Goal: Transaction & Acquisition: Obtain resource

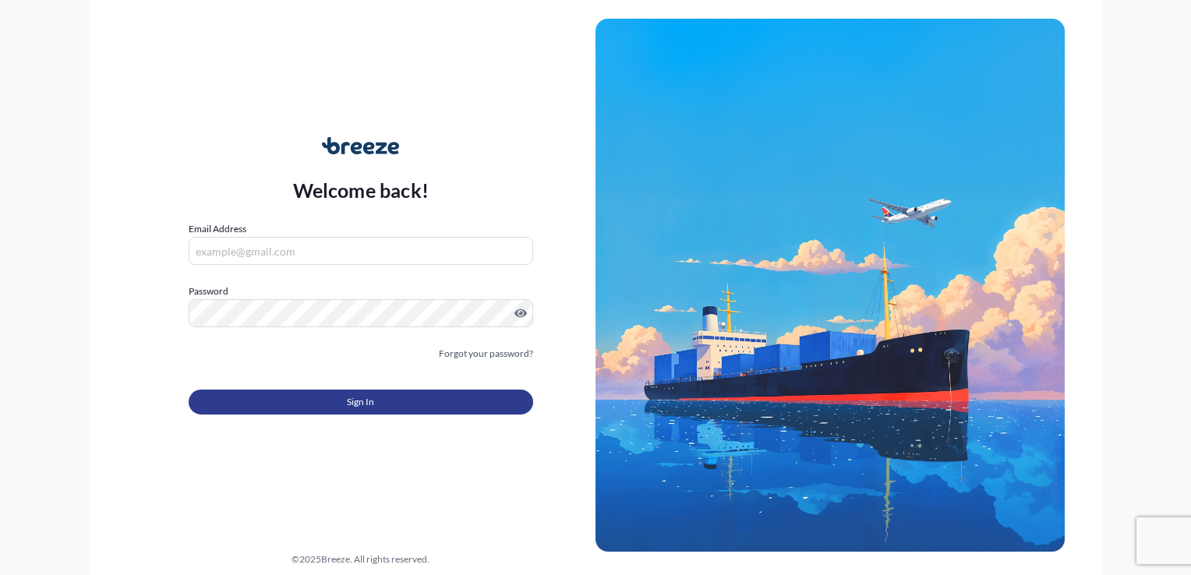
type input "[EMAIL_ADDRESS][DOMAIN_NAME]"
click at [429, 406] on button "Sign In" at bounding box center [361, 402] width 344 height 25
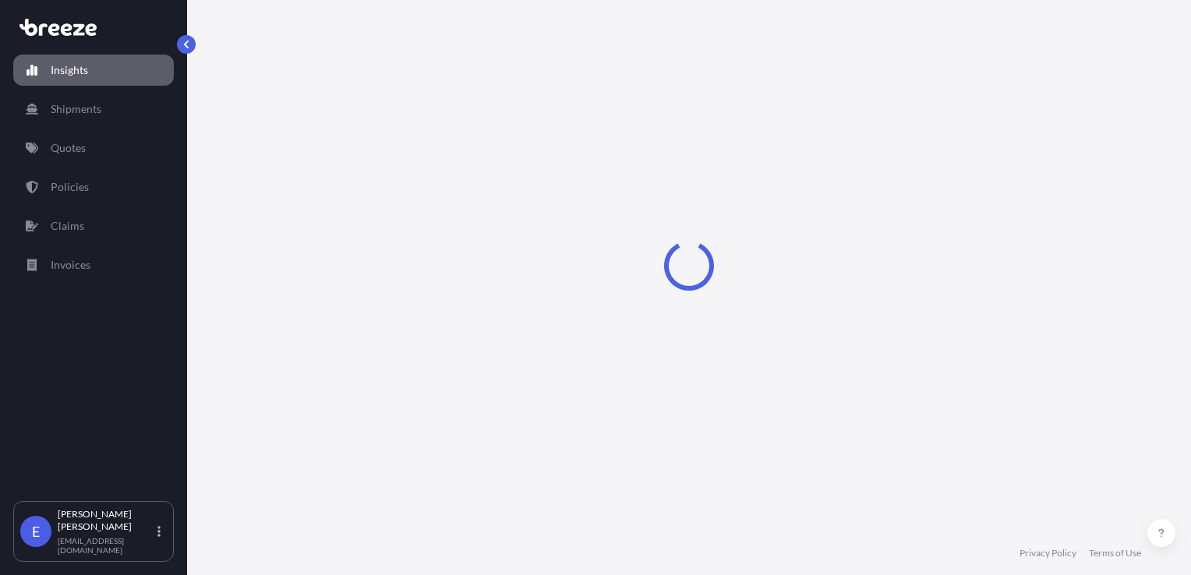
select select "2025"
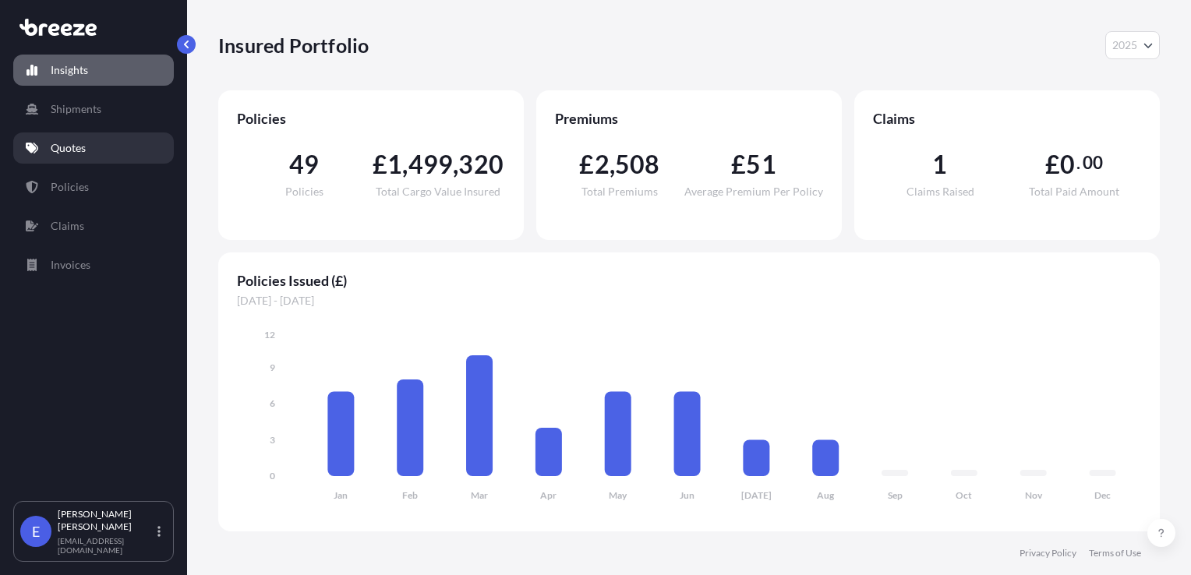
click at [99, 140] on link "Quotes" at bounding box center [93, 147] width 161 height 31
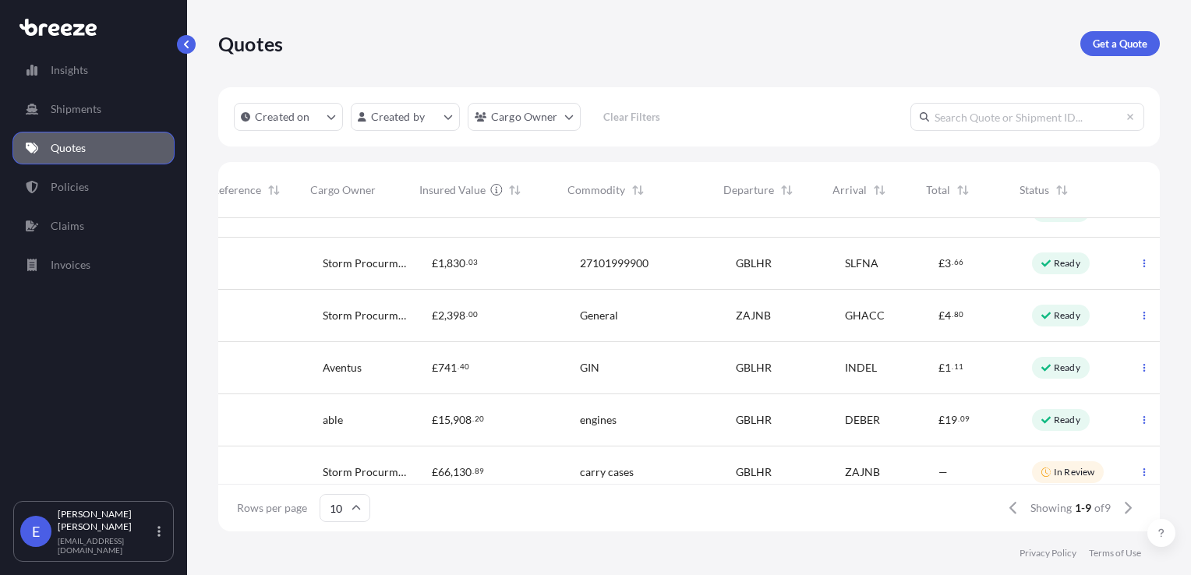
scroll to position [0, 263]
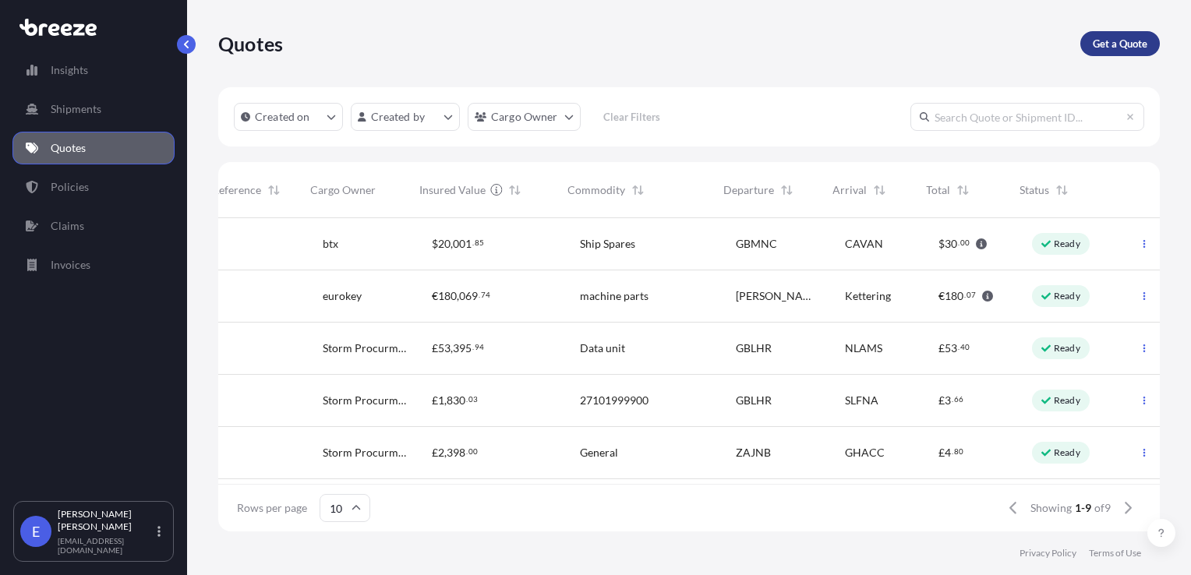
click at [1106, 48] on p "Get a Quote" at bounding box center [1119, 44] width 55 height 16
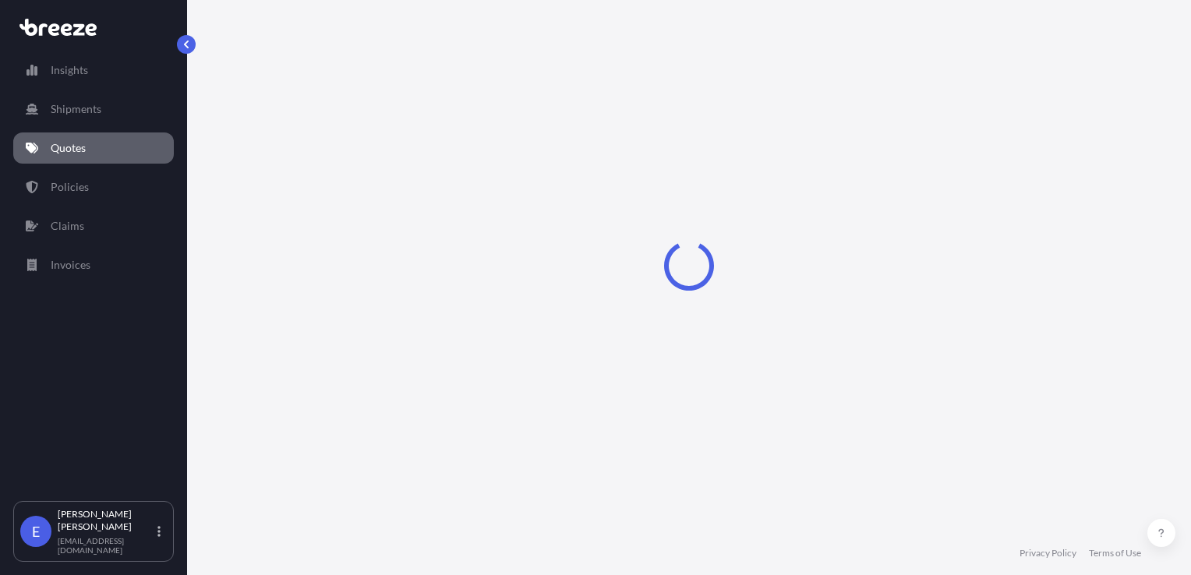
select select "Road"
select select "Sea"
select select "1"
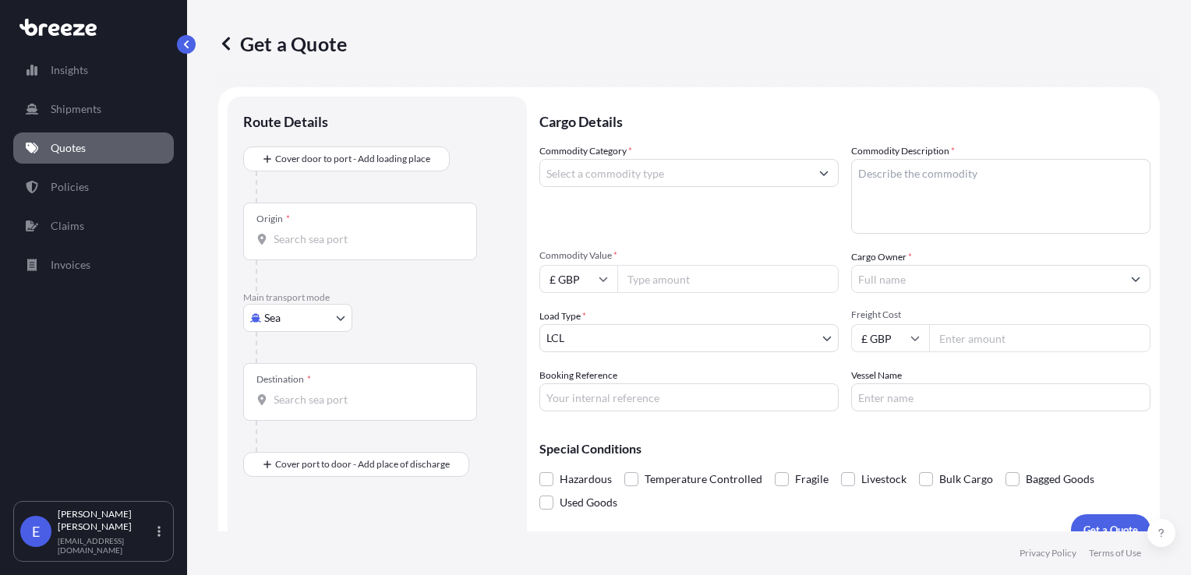
scroll to position [23, 0]
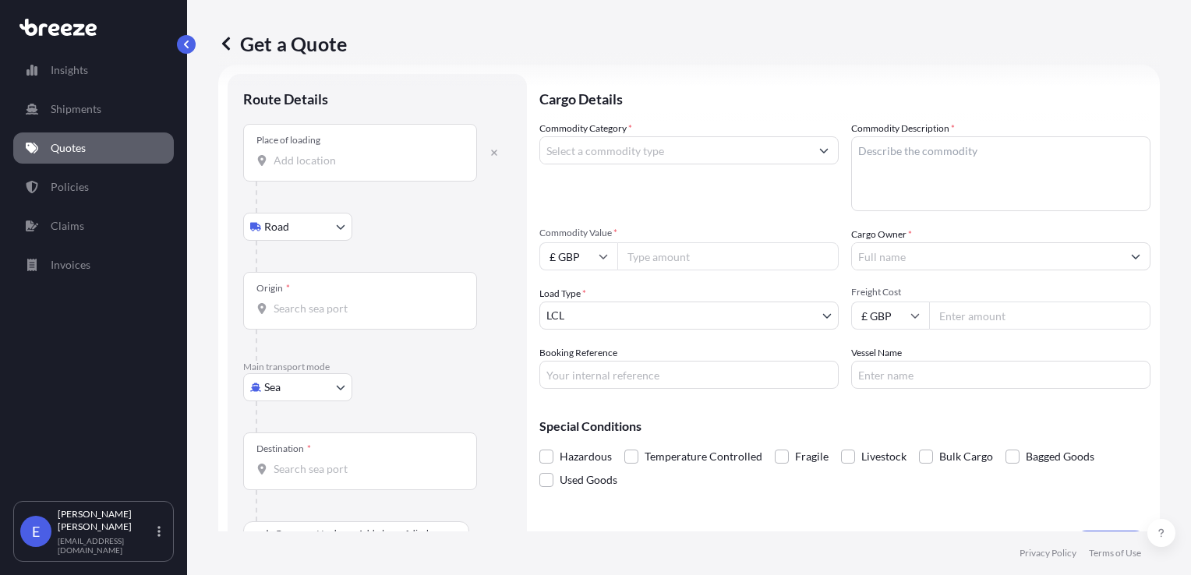
click at [301, 164] on input "Place of loading" at bounding box center [365, 161] width 184 height 16
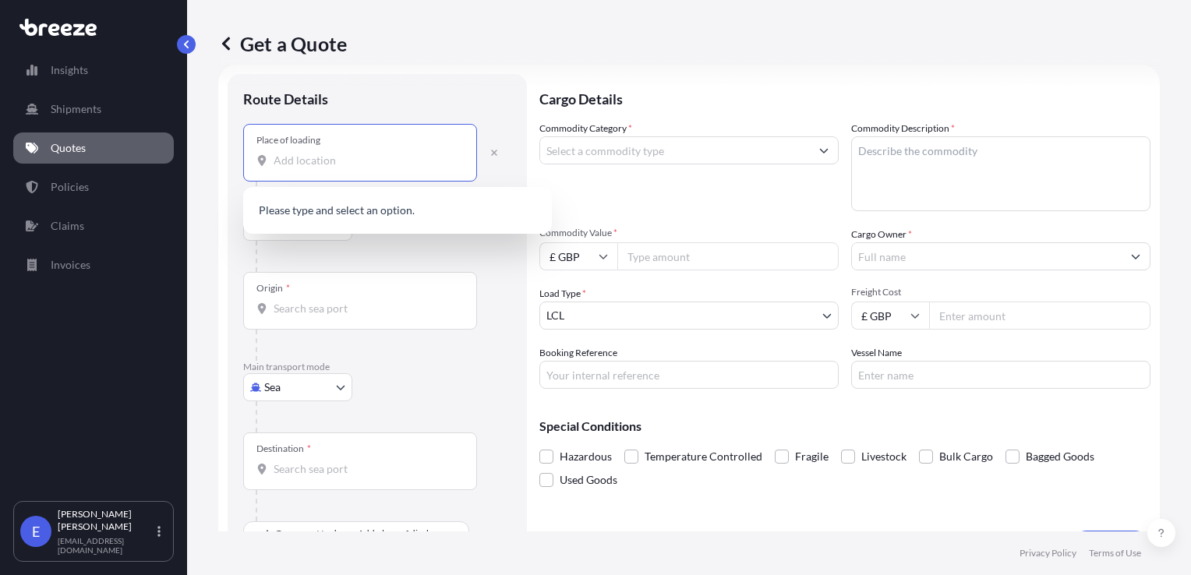
click at [267, 395] on body "0 options available. Insights Shipments Quotes Policies Claims Invoices E [PERS…" at bounding box center [595, 287] width 1191 height 575
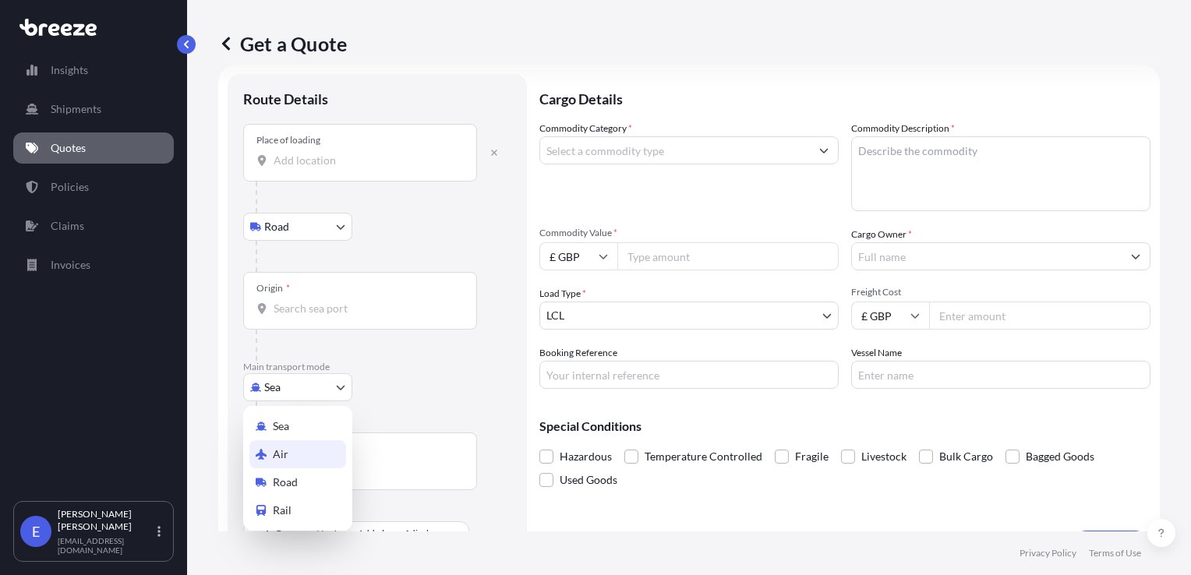
click at [278, 457] on span "Air" at bounding box center [281, 454] width 16 height 16
select select "Air"
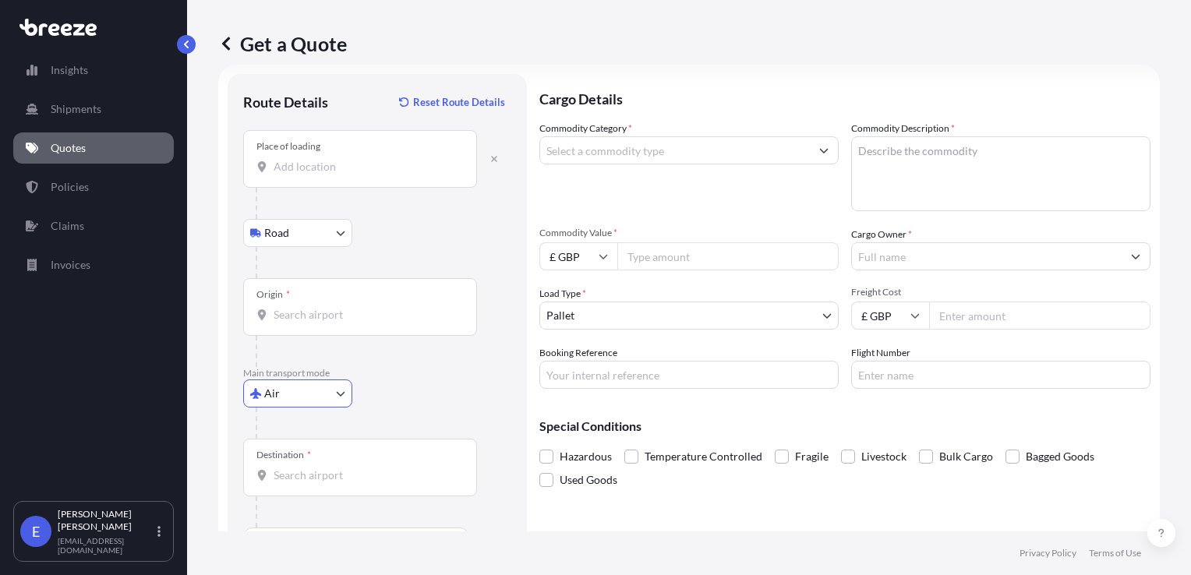
click at [321, 175] on div "Place of loading" at bounding box center [360, 159] width 234 height 58
click at [321, 175] on input "Place of loading" at bounding box center [365, 167] width 184 height 16
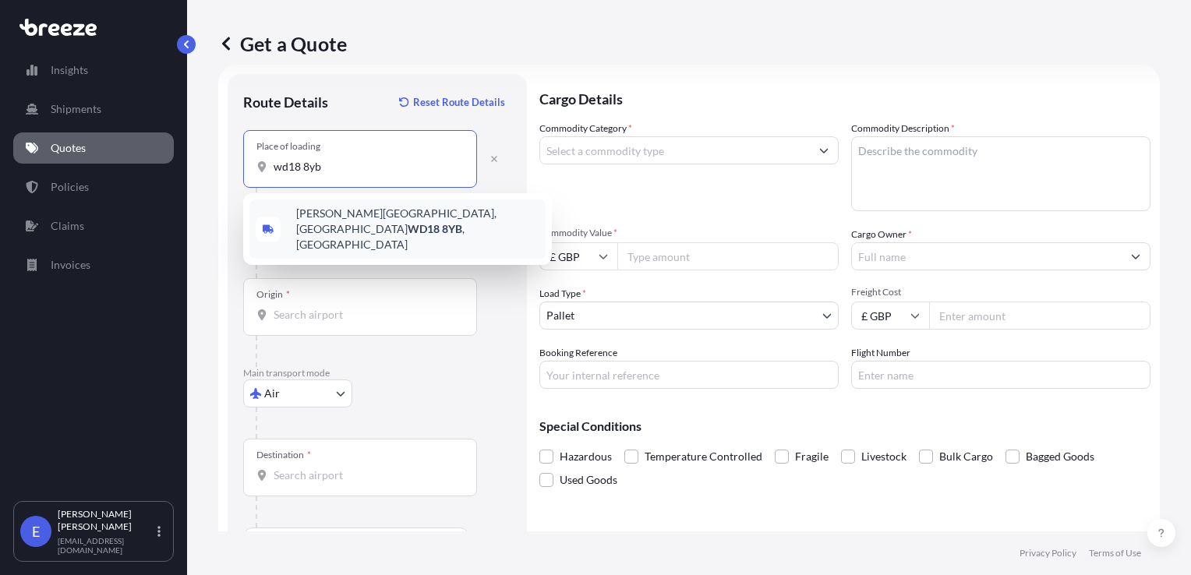
click at [328, 223] on span "[PERSON_NAME][STREET_ADDRESS]" at bounding box center [417, 229] width 243 height 47
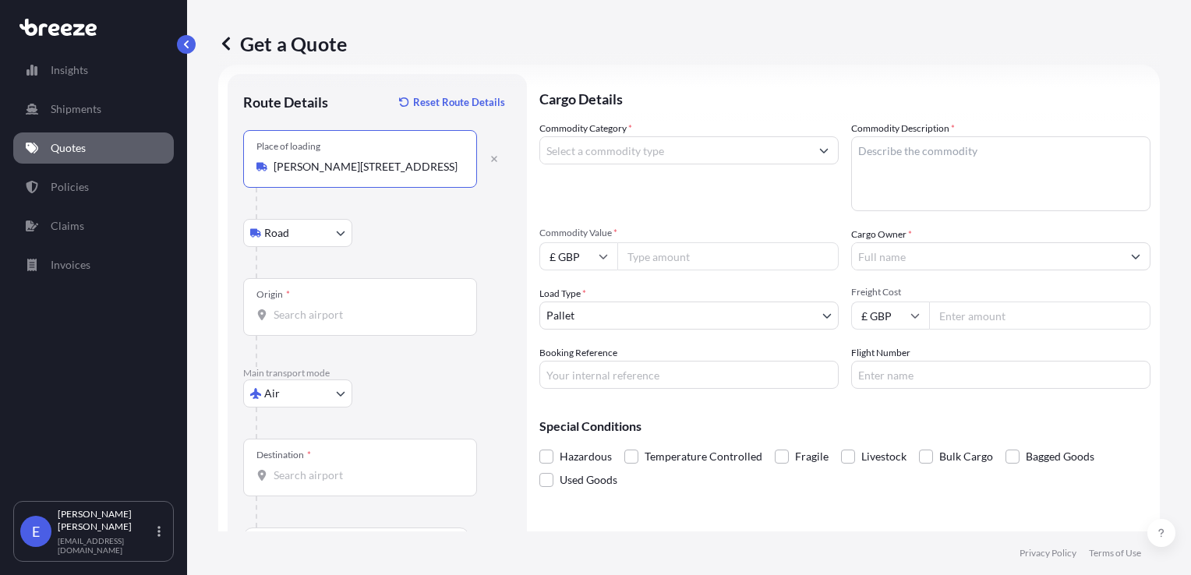
type input "[PERSON_NAME][STREET_ADDRESS]"
click at [309, 323] on div "Origin *" at bounding box center [360, 307] width 234 height 58
click at [309, 323] on input "Origin *" at bounding box center [365, 315] width 184 height 16
type input "GBLHR - Heathrow Apt/[GEOGRAPHIC_DATA], [GEOGRAPHIC_DATA]"
click at [309, 452] on span "*" at bounding box center [309, 455] width 4 height 12
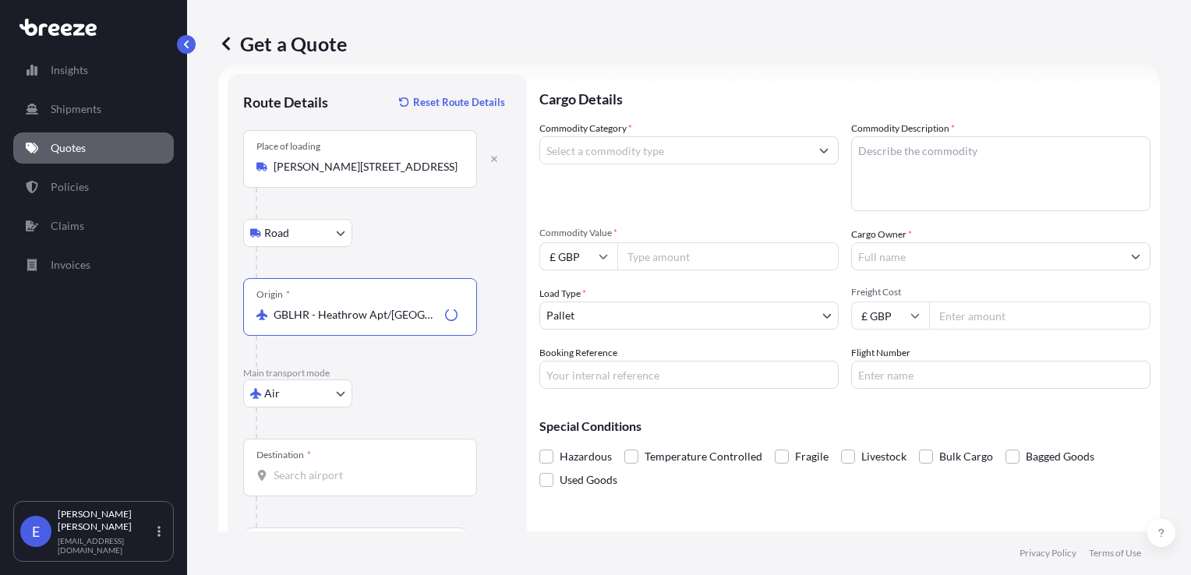
click at [309, 468] on input "Destination *" at bounding box center [365, 476] width 184 height 16
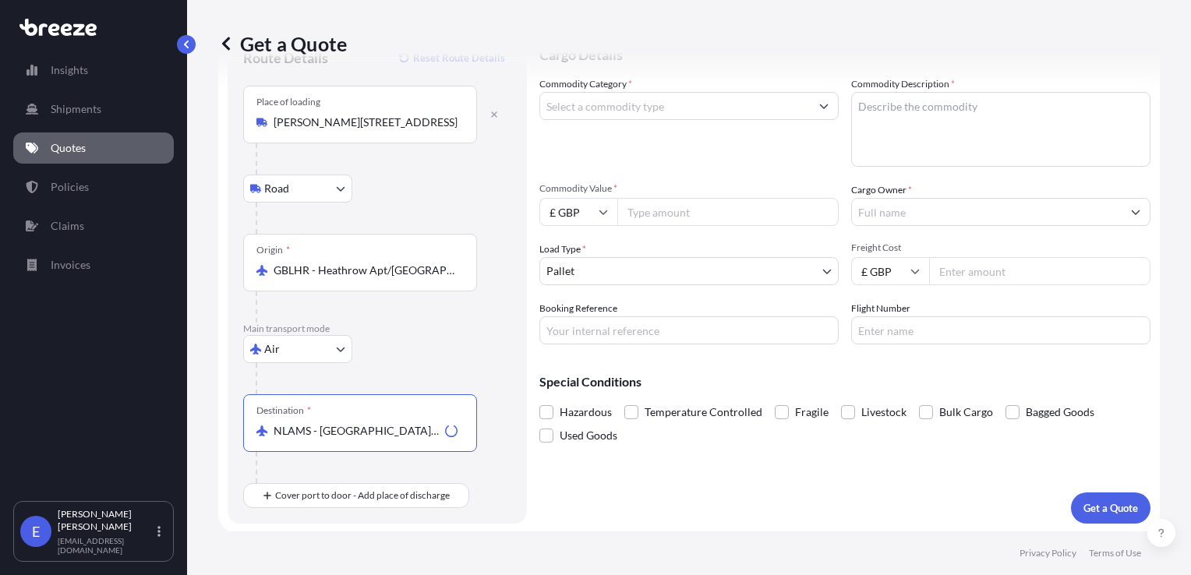
scroll to position [66, 0]
type input "NLAMS - [GEOGRAPHIC_DATA], [GEOGRAPHIC_DATA]"
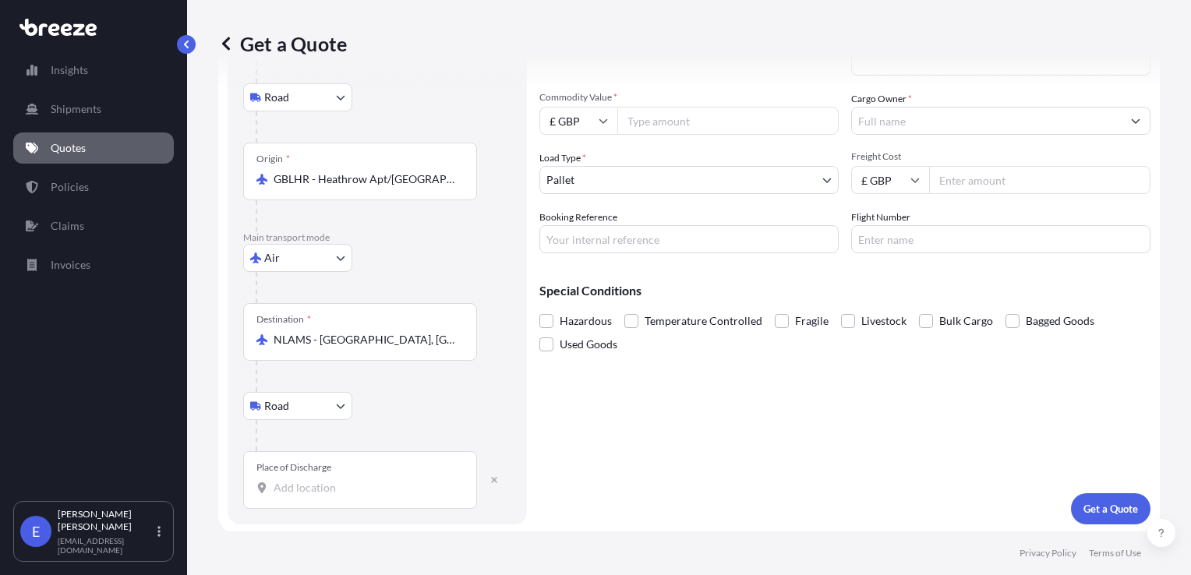
scroll to position [157, 0]
click at [299, 475] on div "Place of Discharge" at bounding box center [360, 481] width 234 height 58
click at [299, 481] on input "Place of Discharge" at bounding box center [365, 489] width 184 height 16
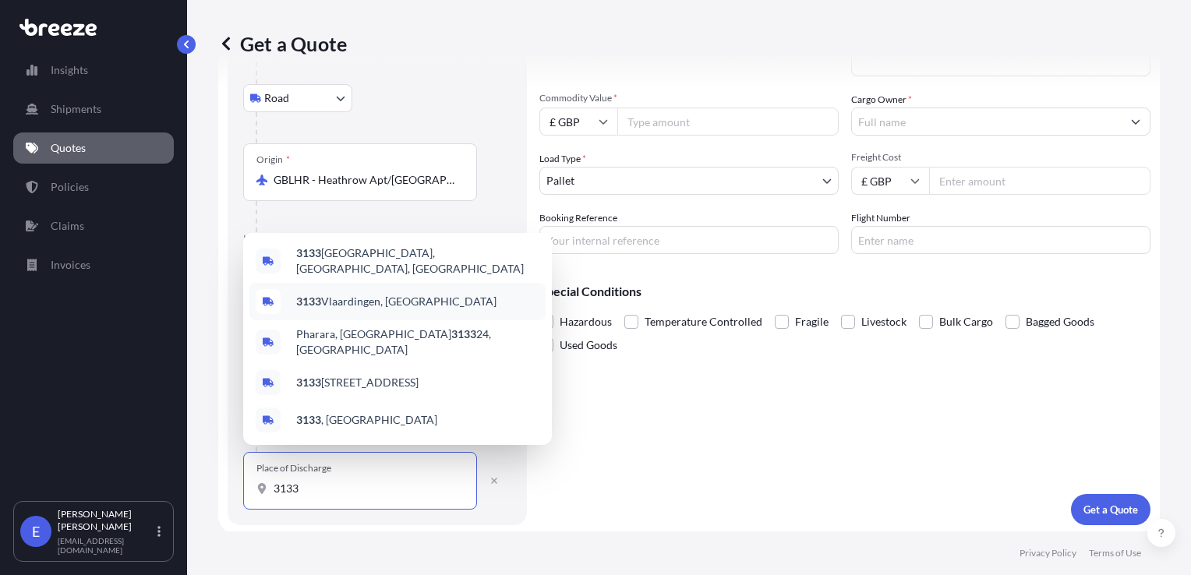
click at [394, 298] on span "3133 Vlaardingen, [GEOGRAPHIC_DATA]" at bounding box center [396, 302] width 200 height 16
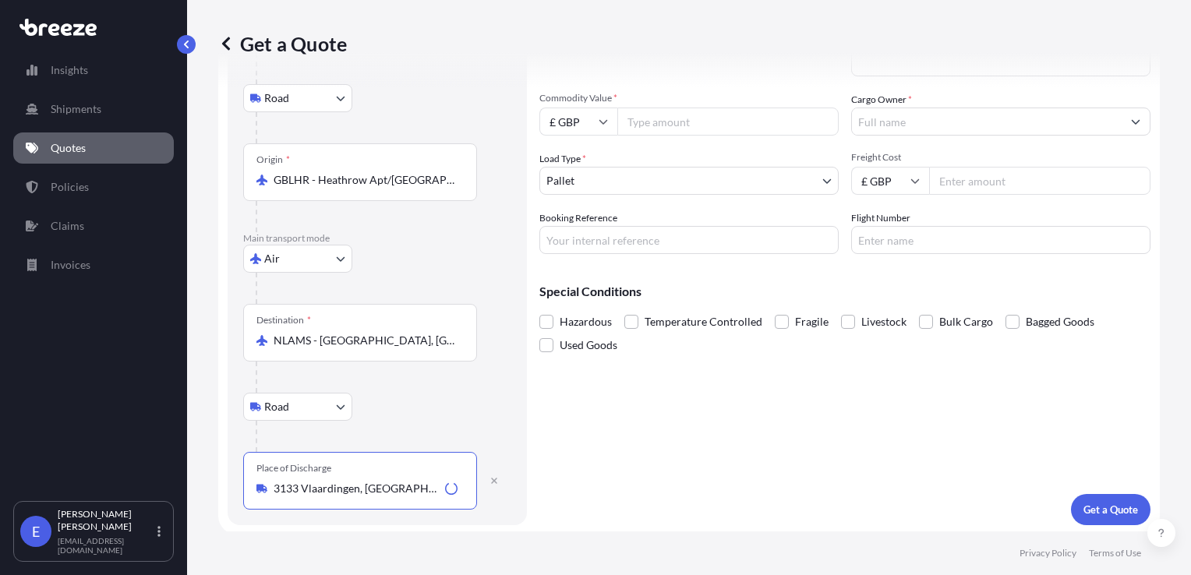
scroll to position [0, 0]
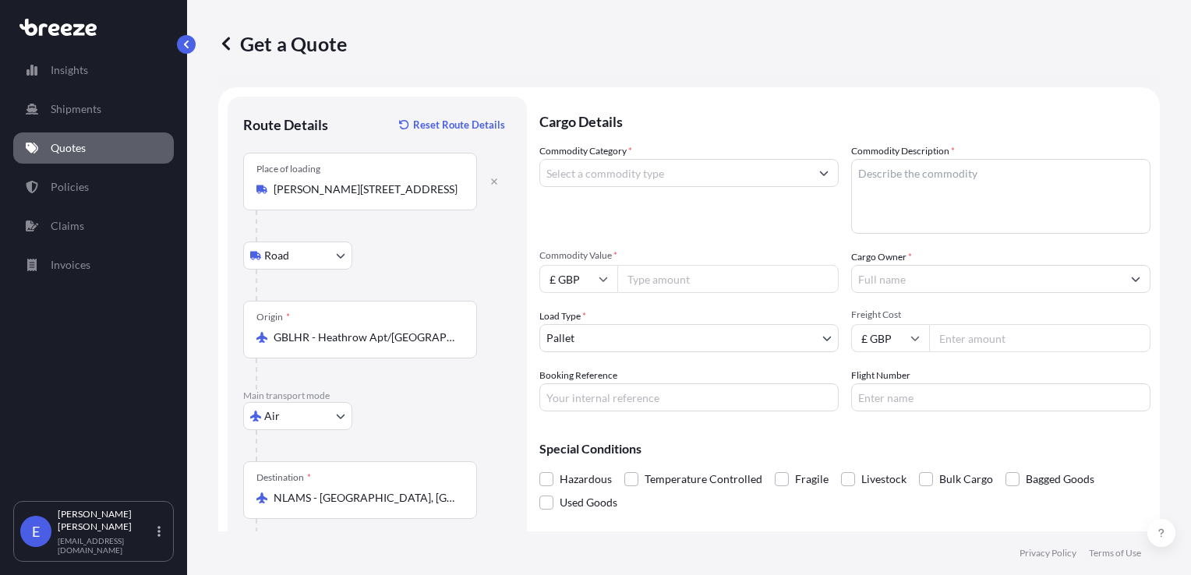
type input "3133 Vlaardingen, [GEOGRAPHIC_DATA]"
click at [654, 170] on input "Commodity Category *" at bounding box center [675, 173] width 270 height 28
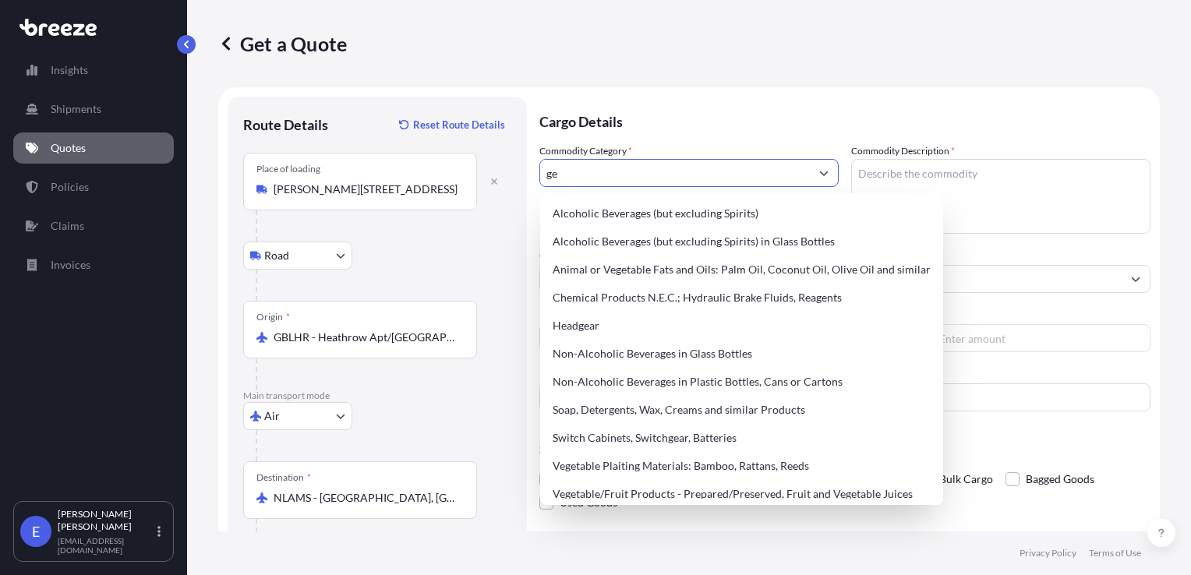
type input "g"
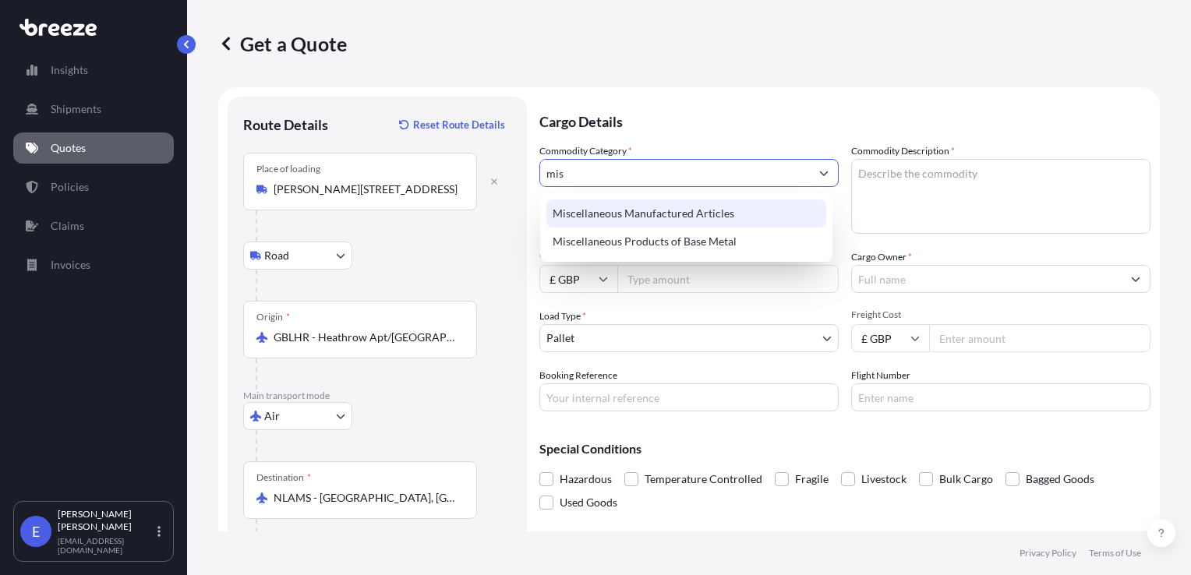
click at [645, 211] on div "Miscellaneous Manufactured Articles" at bounding box center [686, 213] width 280 height 28
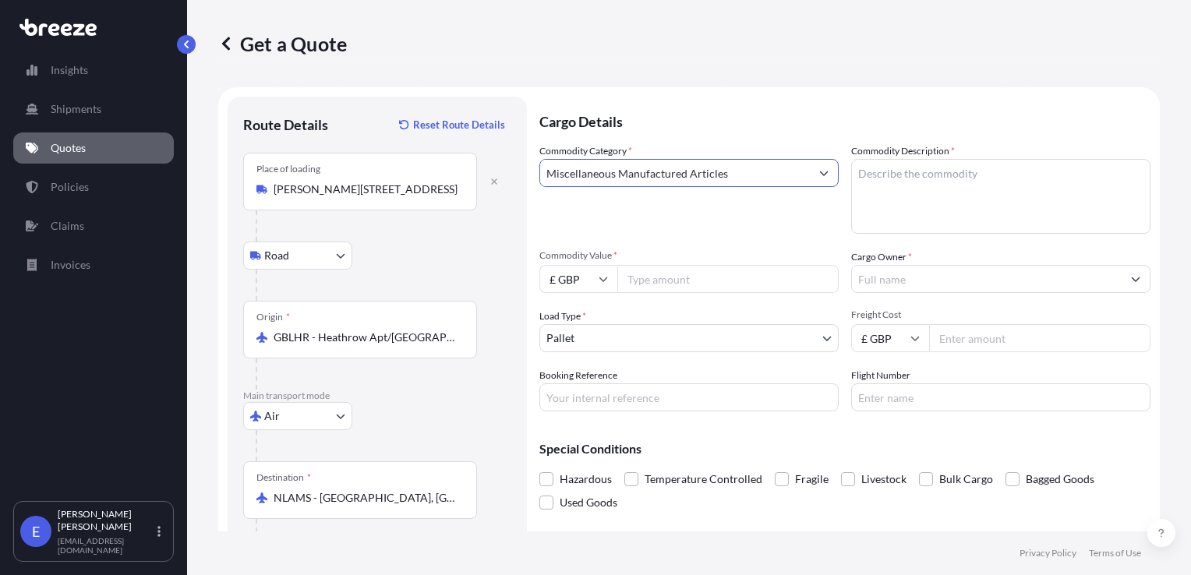
type input "Miscellaneous Manufactured Articles"
click at [881, 178] on textarea "Commodity Description *" at bounding box center [1000, 196] width 299 height 75
type textarea "Data Unit"
click at [706, 286] on input "Commodity Value *" at bounding box center [727, 279] width 221 height 28
type input "48491.74"
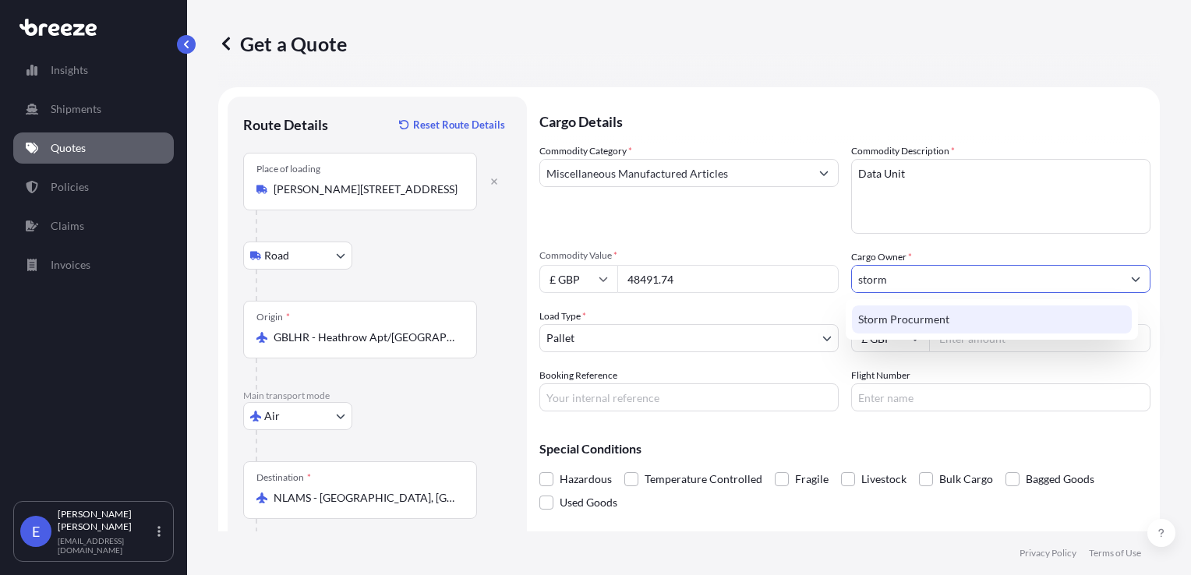
click at [893, 328] on div "Storm Procurment" at bounding box center [992, 319] width 280 height 28
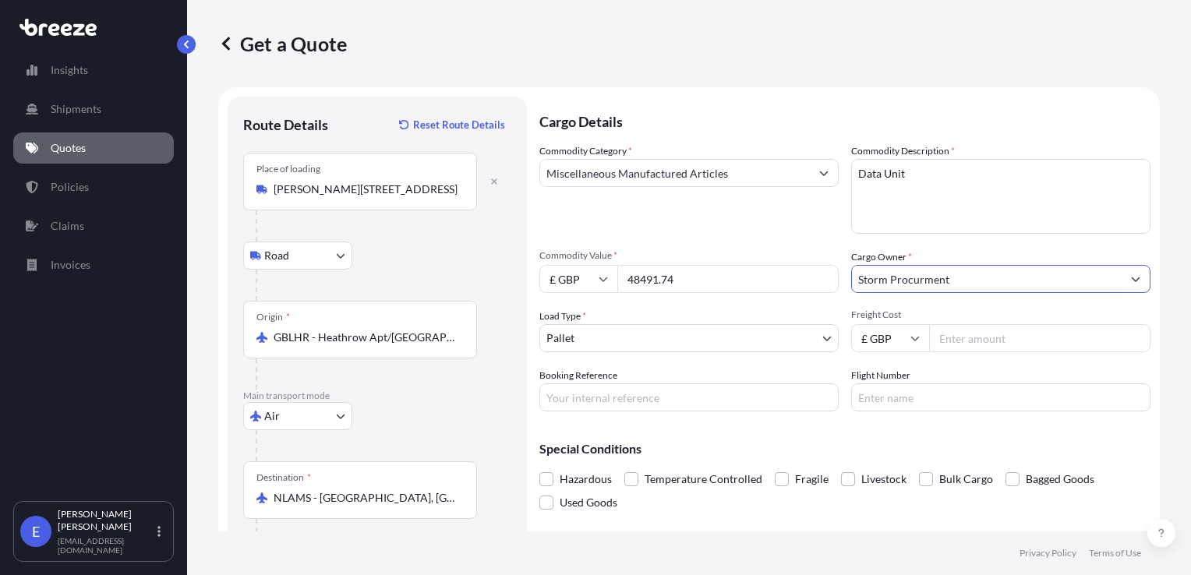
type input "Storm Procurment"
click at [983, 341] on input "Freight Cost" at bounding box center [1039, 338] width 221 height 28
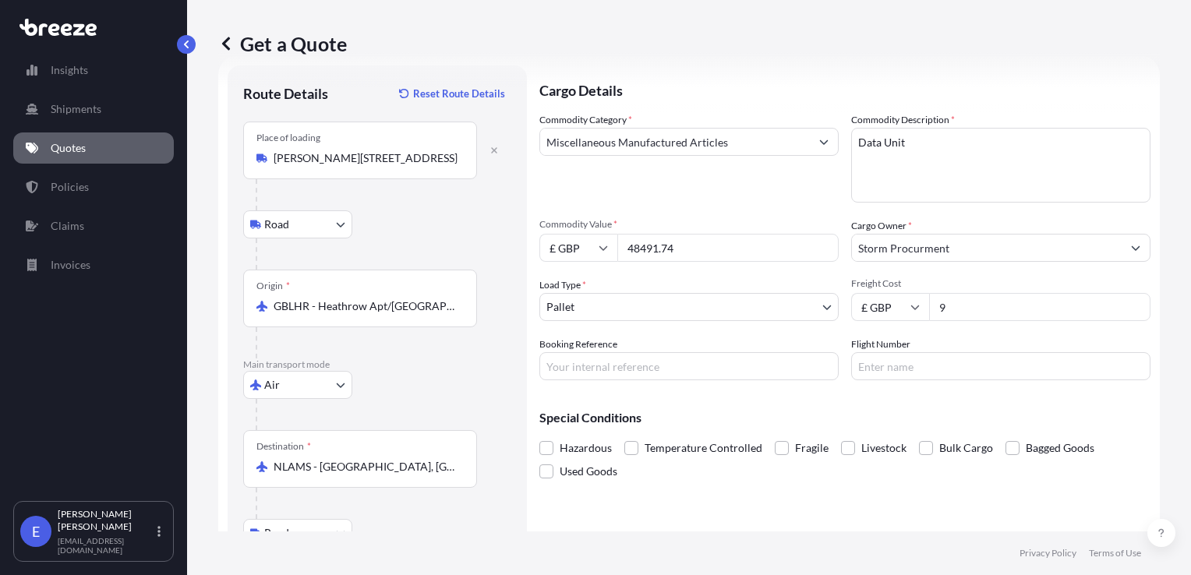
scroll to position [118, 0]
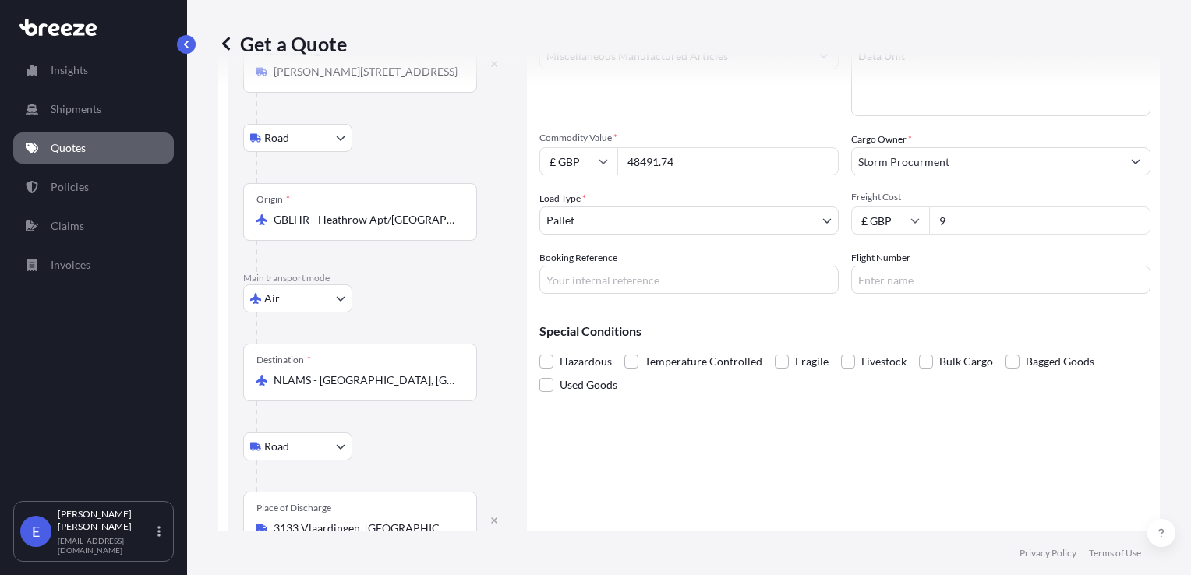
type input "9"
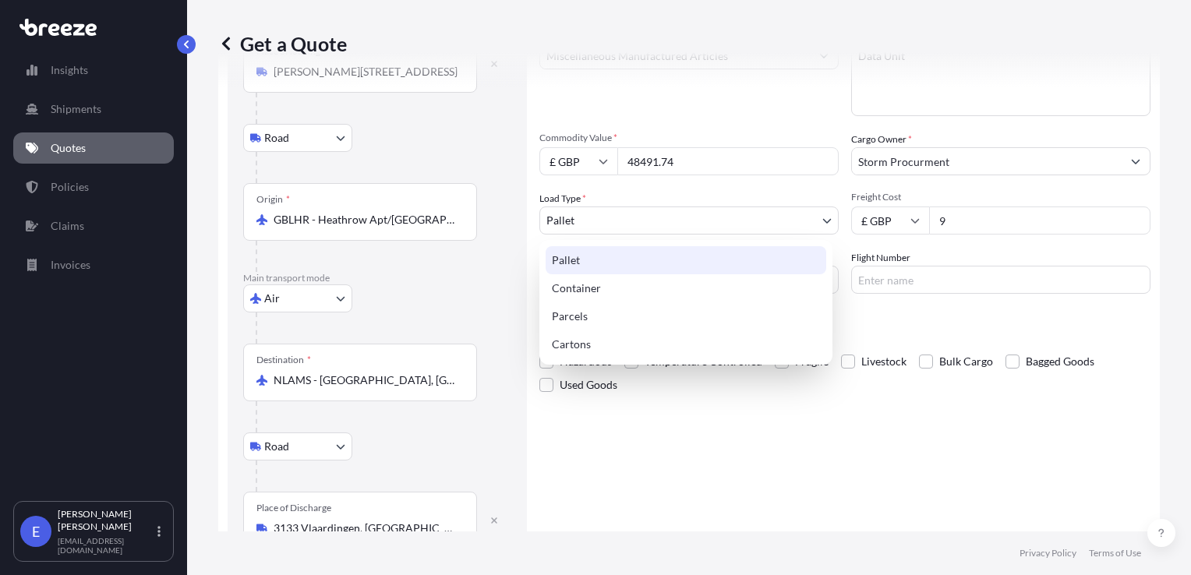
click at [671, 223] on body "1 option available. Insights Shipments Quotes Policies Claims Invoices E [PERSO…" at bounding box center [595, 287] width 1191 height 575
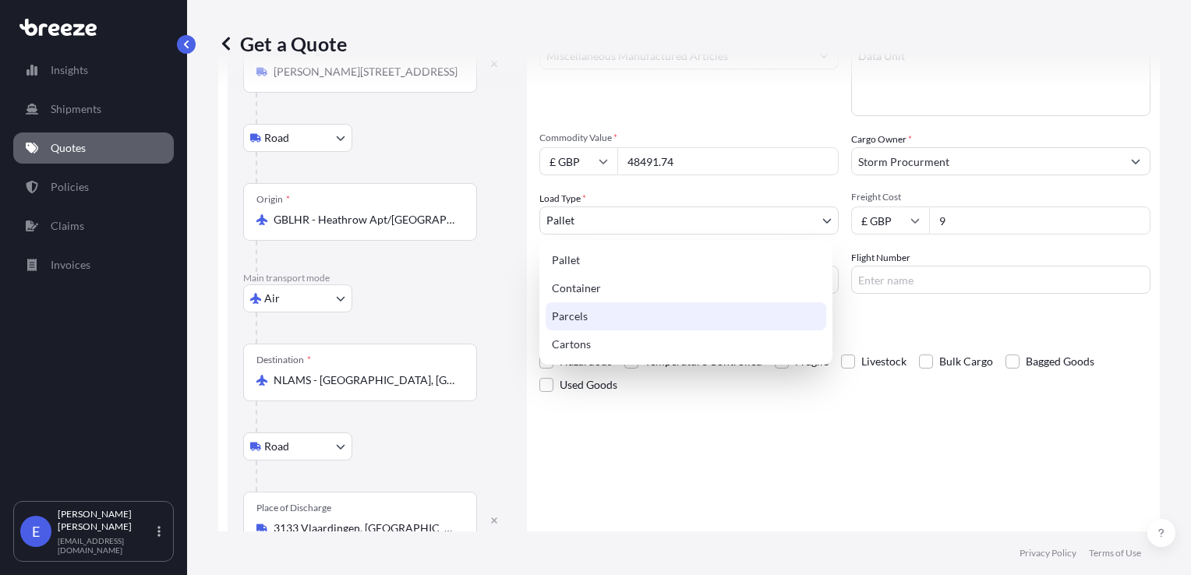
click at [595, 319] on div "Parcels" at bounding box center [685, 316] width 281 height 28
select select "3"
click at [595, 213] on body "Insights Shipments Quotes Policies Claims Invoices E [PERSON_NAME] [EMAIL_ADDRE…" at bounding box center [595, 287] width 1191 height 575
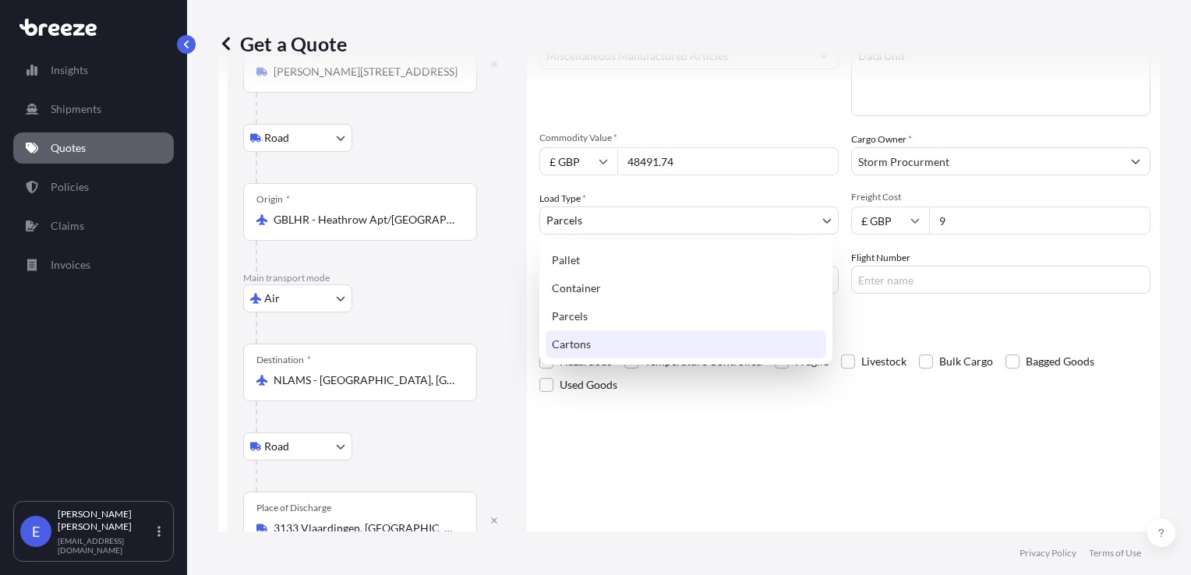
click at [586, 346] on div "Cartons" at bounding box center [685, 344] width 281 height 28
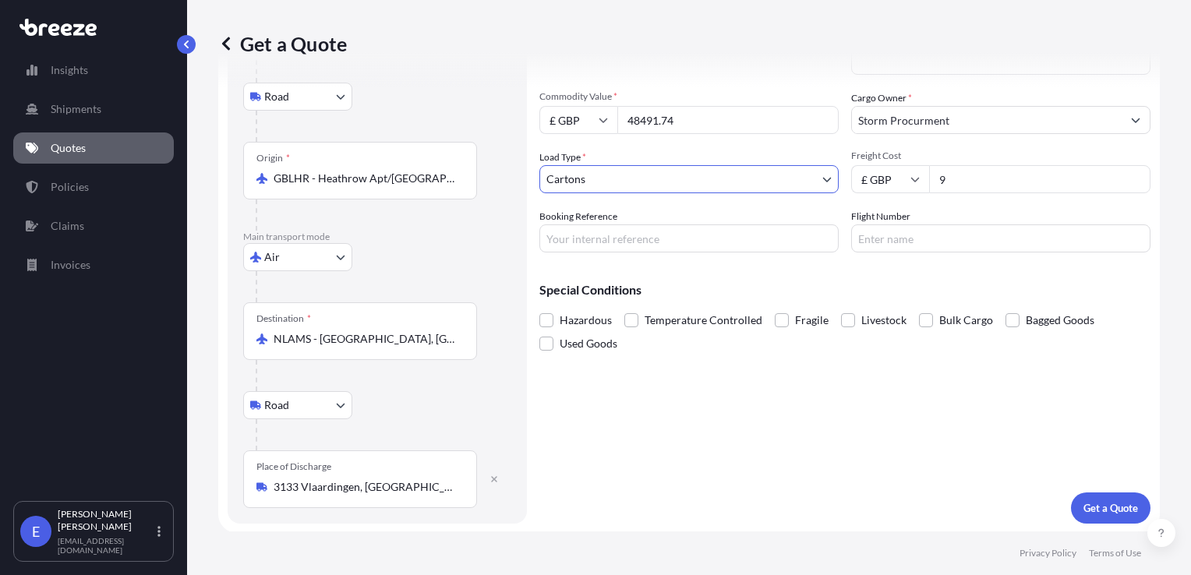
scroll to position [158, 0]
click at [1088, 511] on p "Get a Quote" at bounding box center [1110, 509] width 55 height 16
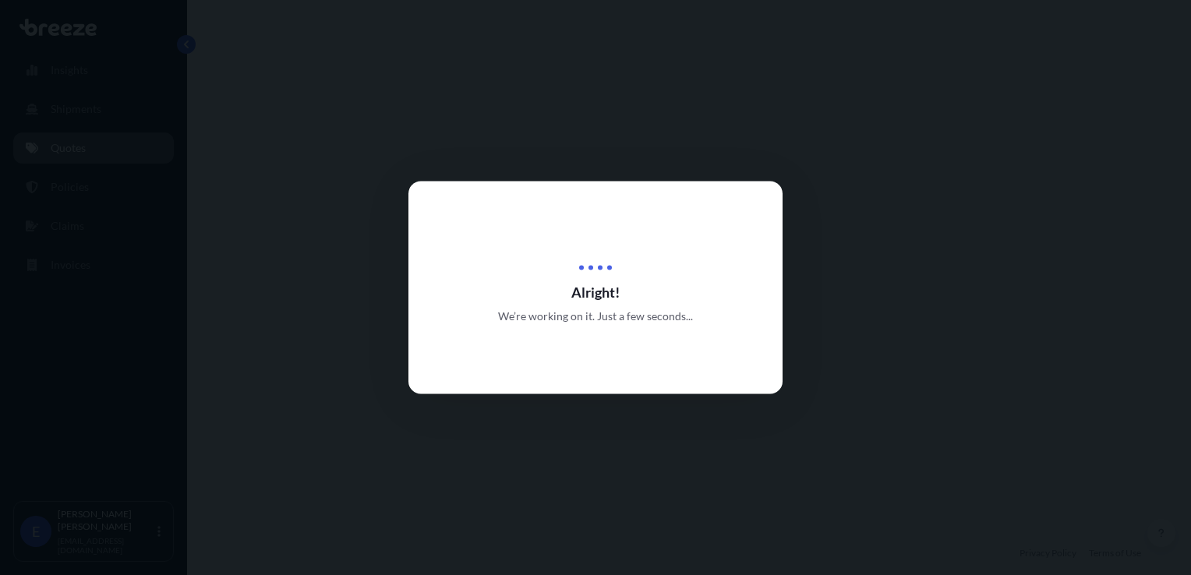
select select "Road"
select select "Air"
select select "Road"
select select "4"
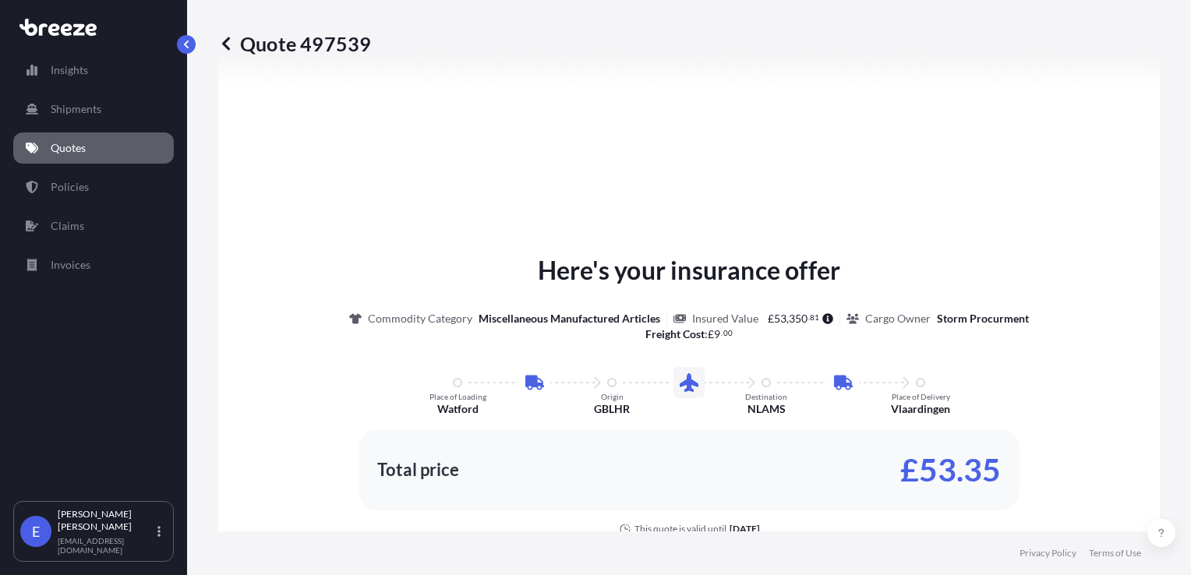
scroll to position [778, 0]
